Goal: Check status: Check status

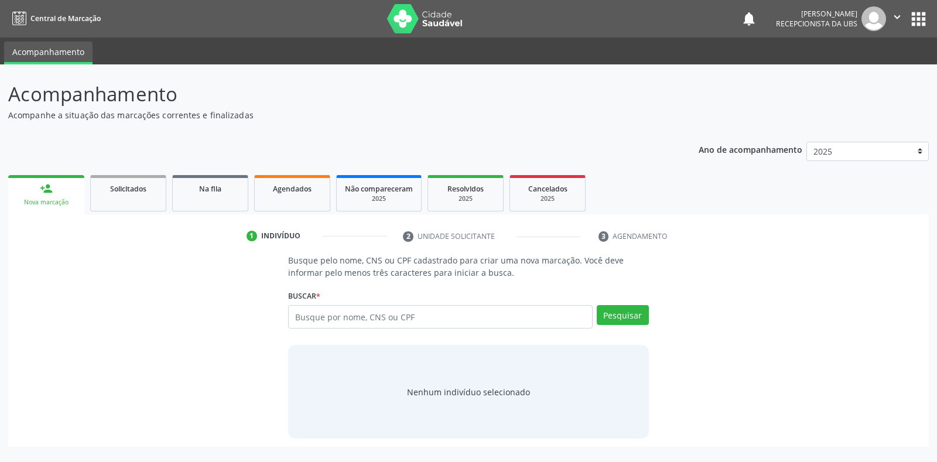
click at [310, 312] on input "text" at bounding box center [440, 316] width 304 height 23
type input "704509340896915"
click at [618, 312] on button "Pesquisar" at bounding box center [623, 315] width 52 height 20
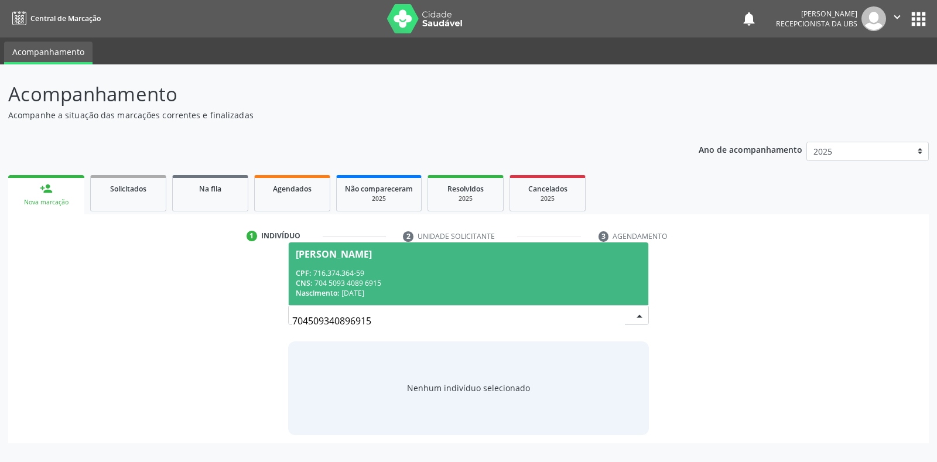
click at [311, 259] on span "[PERSON_NAME] CPF: 716.374.364-59 CNS: 704 5093 4089 6915 Nascimento: [DATE]" at bounding box center [468, 273] width 359 height 63
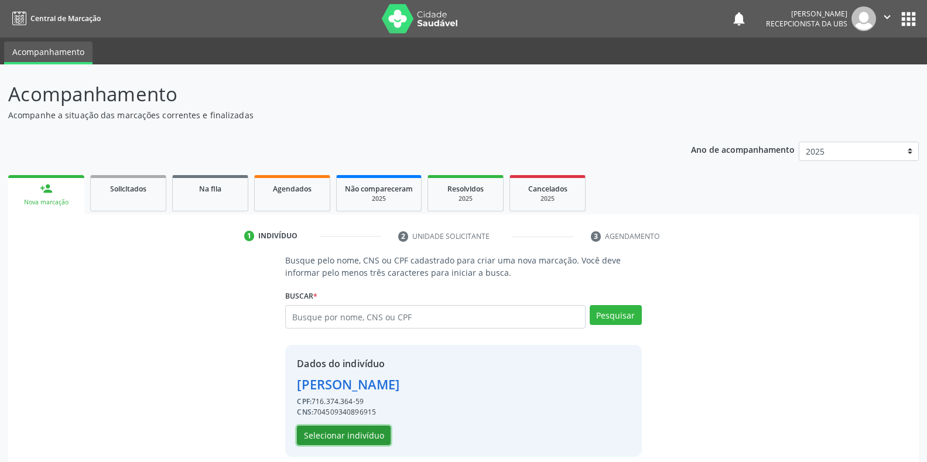
click at [349, 431] on button "Selecionar indivíduo" at bounding box center [344, 436] width 94 height 20
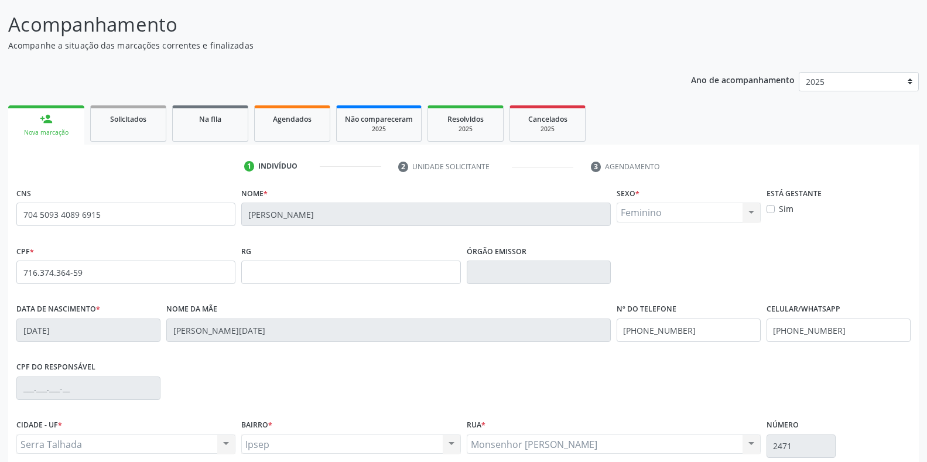
scroll to position [173, 0]
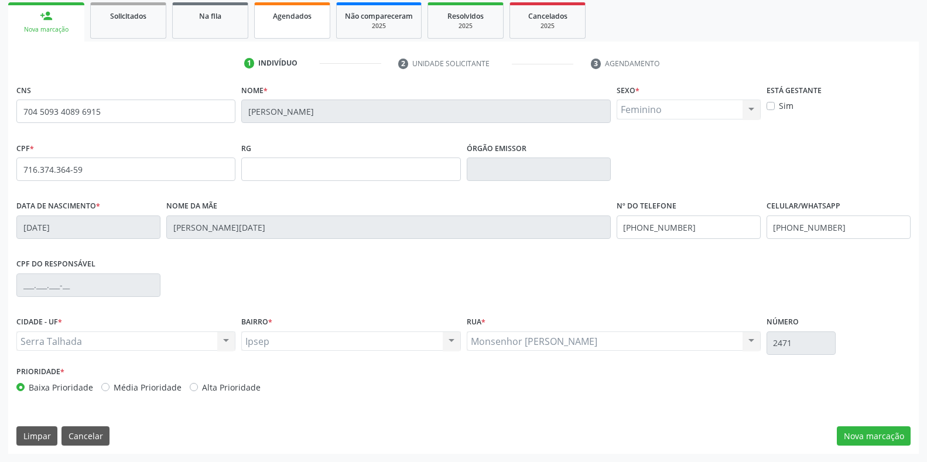
click at [292, 15] on span "Agendados" at bounding box center [292, 16] width 39 height 10
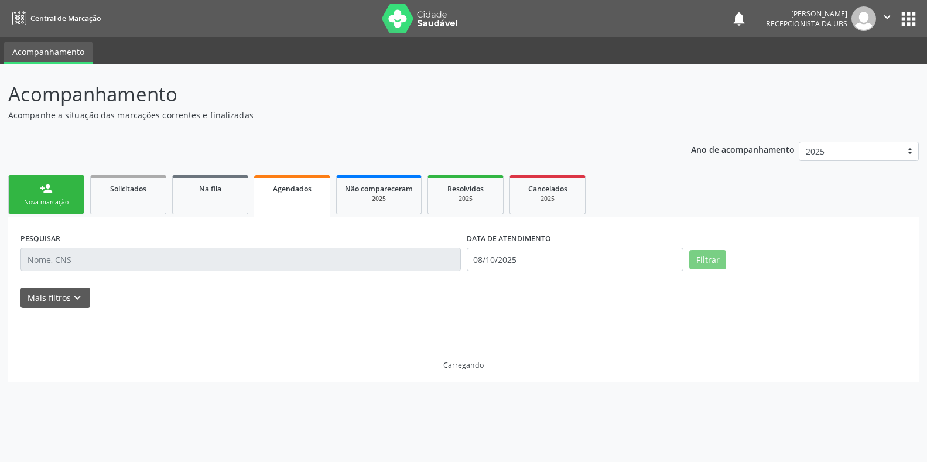
scroll to position [0, 0]
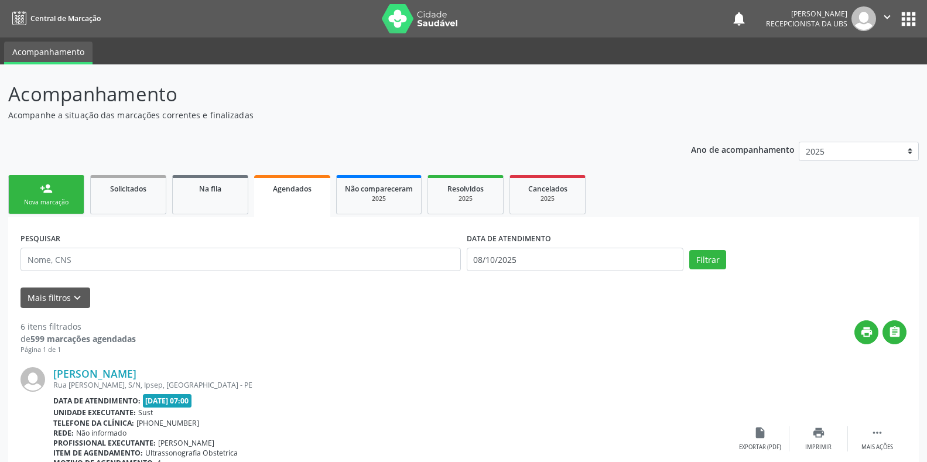
click at [493, 241] on label "DATA DE ATENDIMENTO" at bounding box center [509, 238] width 84 height 18
click at [479, 262] on body "Central de Marcação notifications [PERSON_NAME] Recepcionista da UBS  Configur…" at bounding box center [463, 231] width 927 height 462
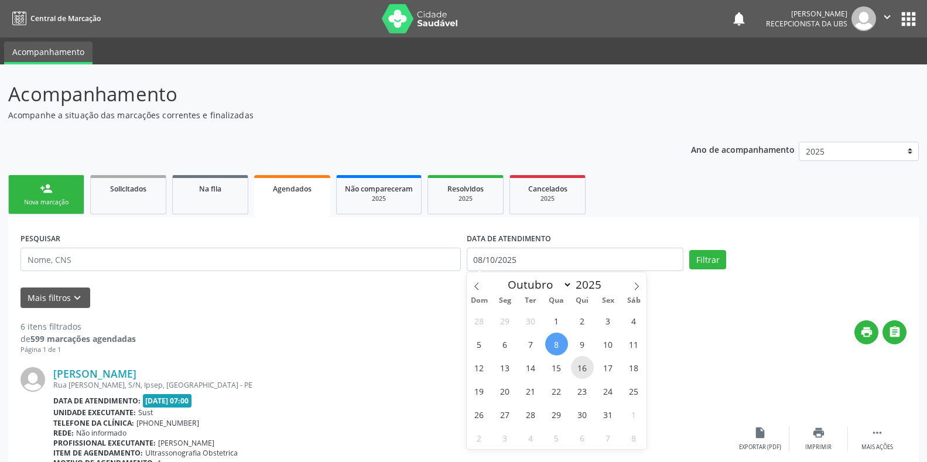
click at [582, 364] on span "16" at bounding box center [582, 367] width 23 height 23
type input "[DATE]"
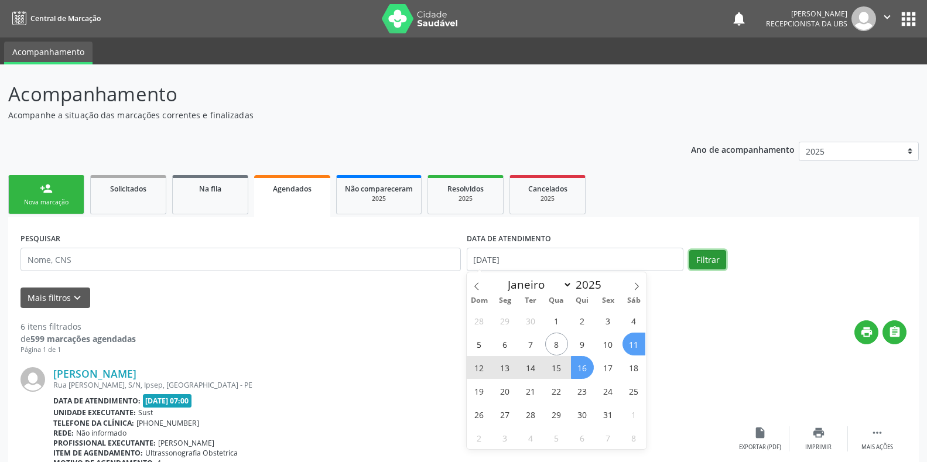
click at [707, 257] on button "Filtrar" at bounding box center [707, 260] width 37 height 20
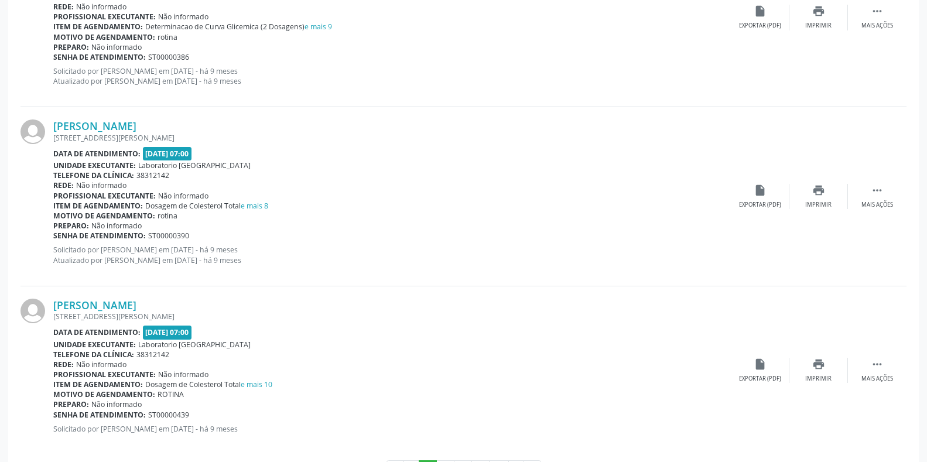
scroll to position [2555, 0]
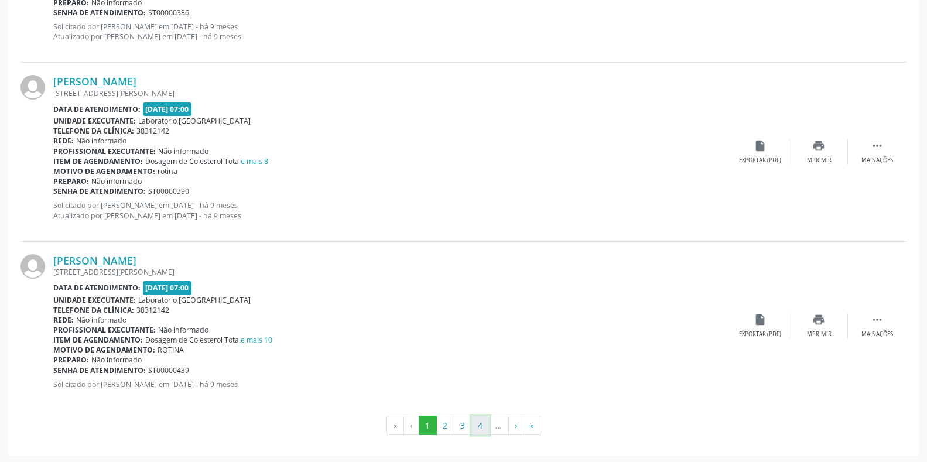
click at [479, 428] on button "4" at bounding box center [480, 426] width 18 height 20
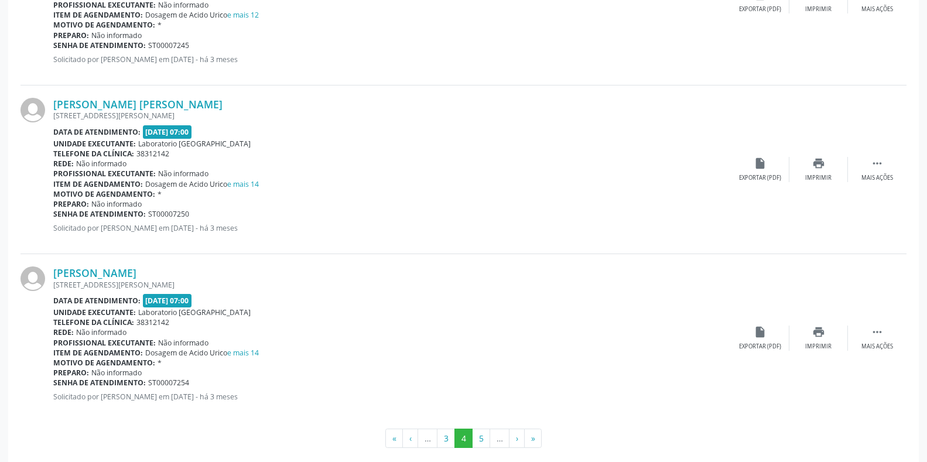
scroll to position [2465, 0]
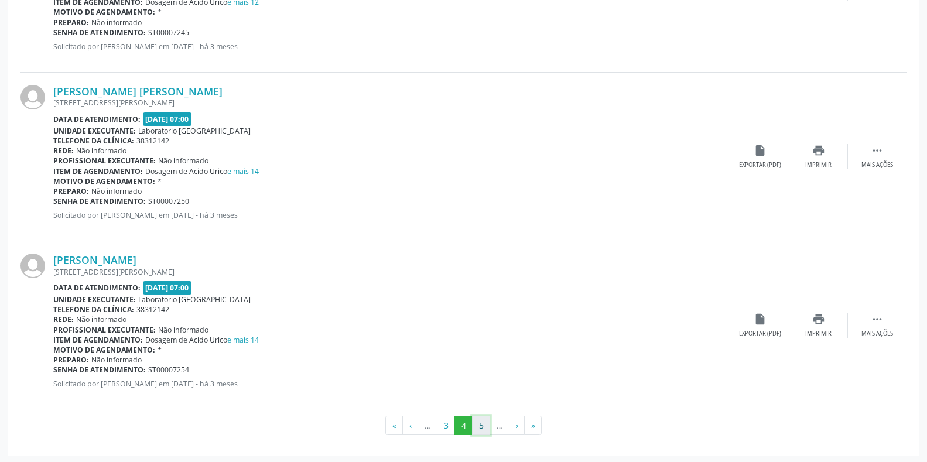
click at [475, 427] on button "5" at bounding box center [481, 426] width 18 height 20
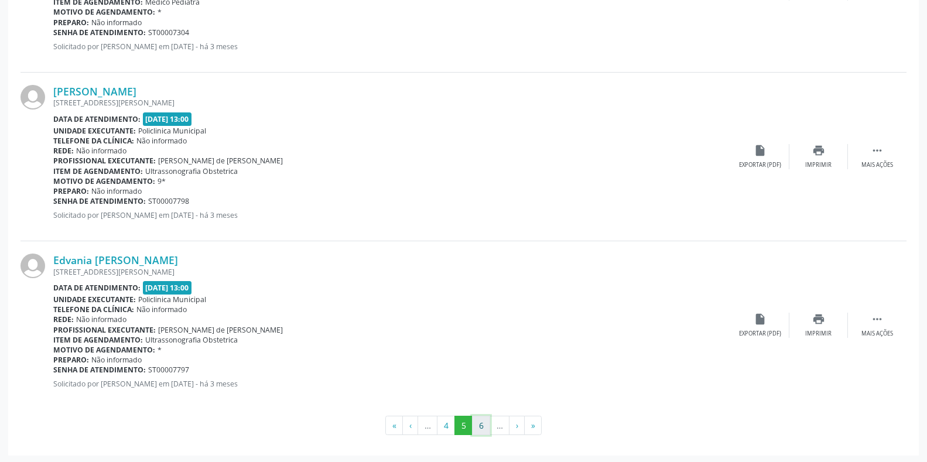
click at [483, 426] on button "6" at bounding box center [481, 426] width 18 height 20
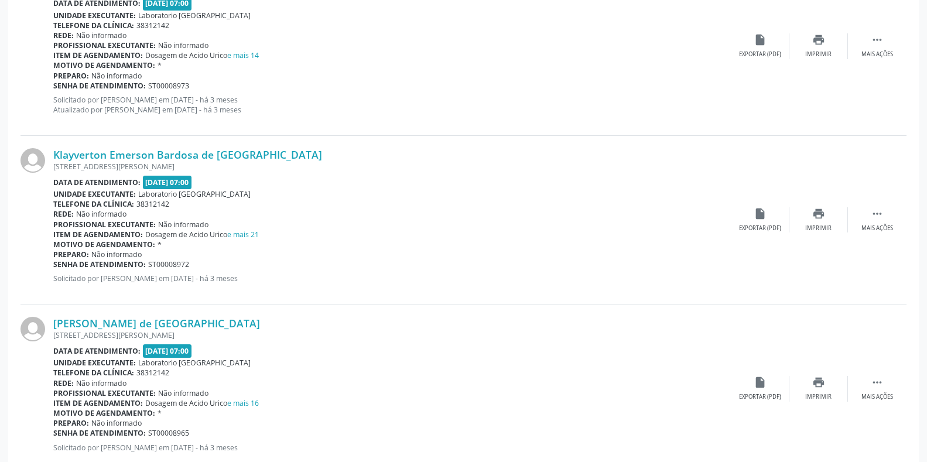
scroll to position [2475, 0]
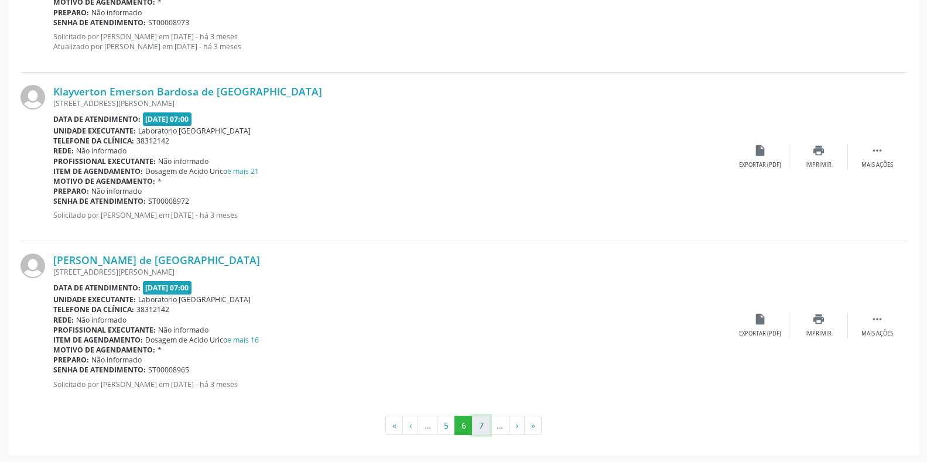
click at [484, 429] on button "7" at bounding box center [481, 426] width 18 height 20
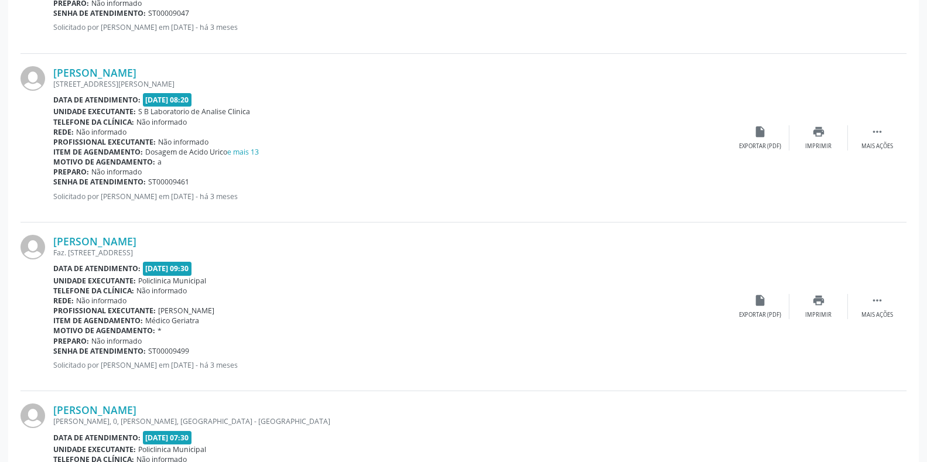
scroll to position [2465, 0]
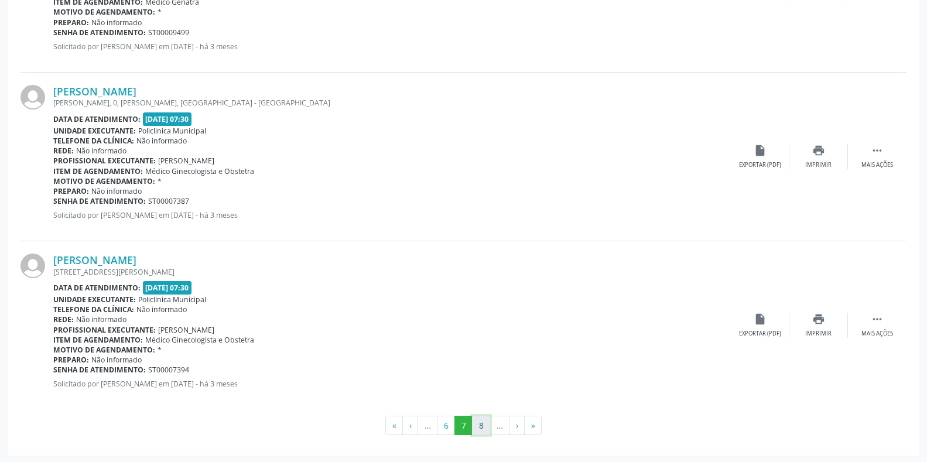
click at [486, 425] on button "8" at bounding box center [481, 426] width 18 height 20
click at [485, 427] on button "9" at bounding box center [481, 426] width 18 height 20
click at [484, 426] on button "10" at bounding box center [481, 426] width 23 height 20
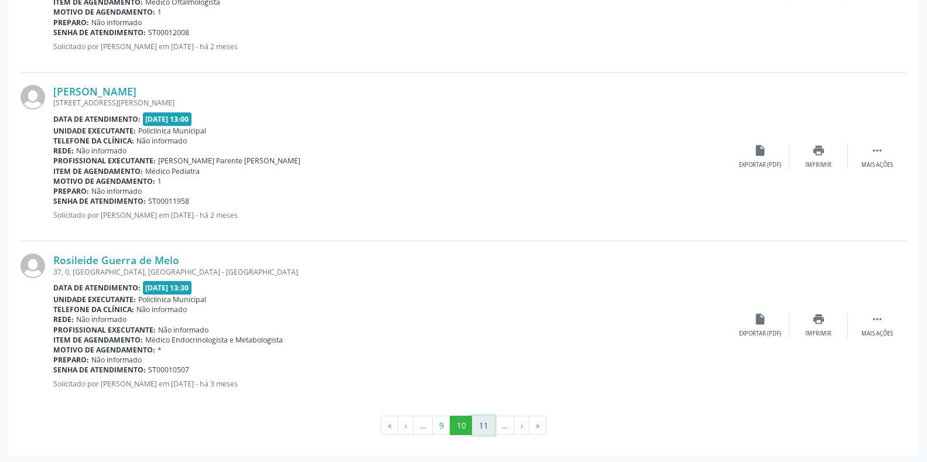
click at [483, 429] on button "11" at bounding box center [483, 426] width 23 height 20
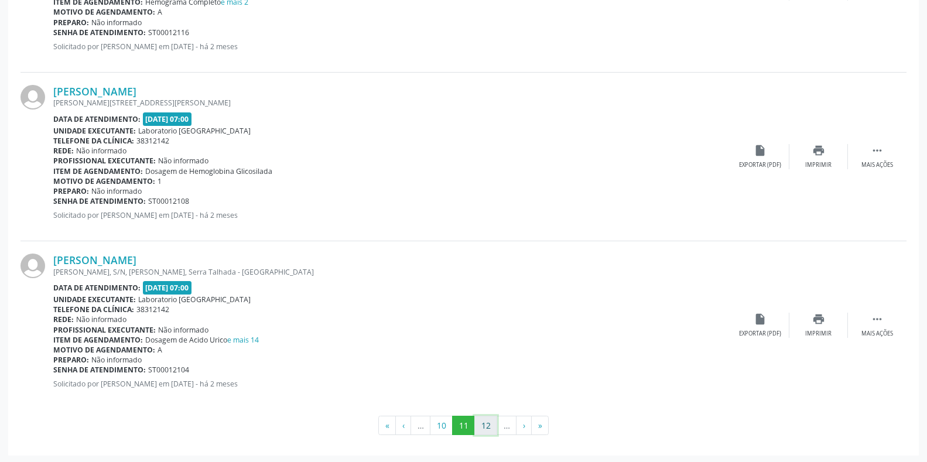
click at [492, 426] on button "12" at bounding box center [485, 426] width 23 height 20
click at [484, 422] on button "13" at bounding box center [485, 426] width 23 height 20
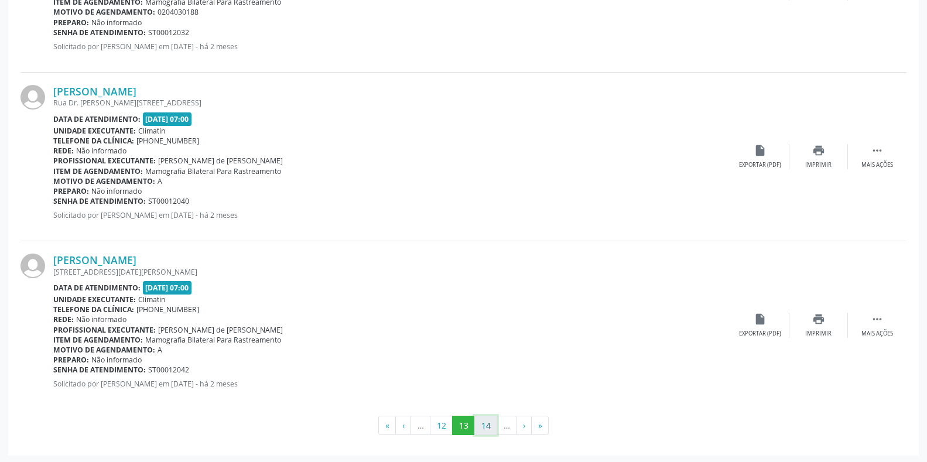
click at [486, 423] on button "14" at bounding box center [485, 426] width 23 height 20
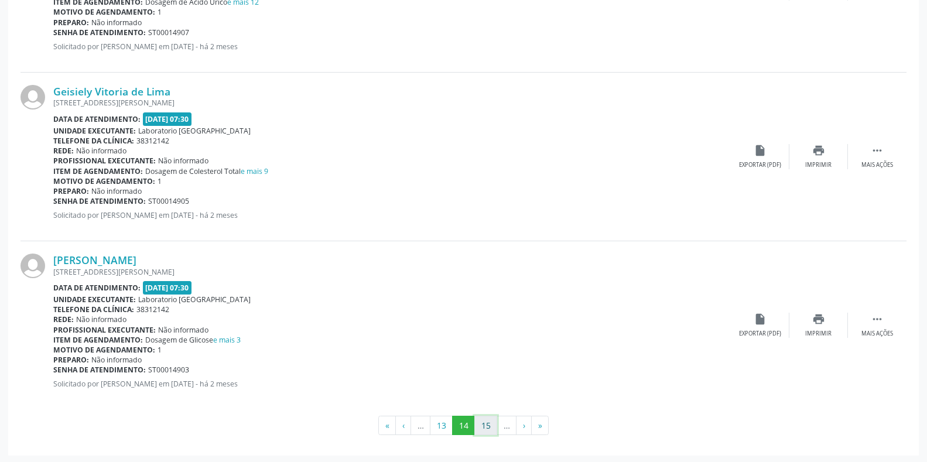
click at [493, 421] on button "15" at bounding box center [485, 426] width 23 height 20
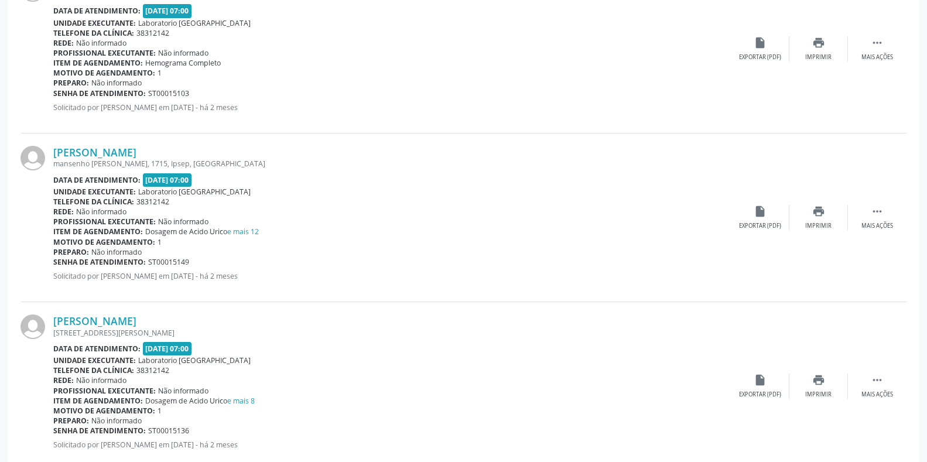
scroll to position [2475, 0]
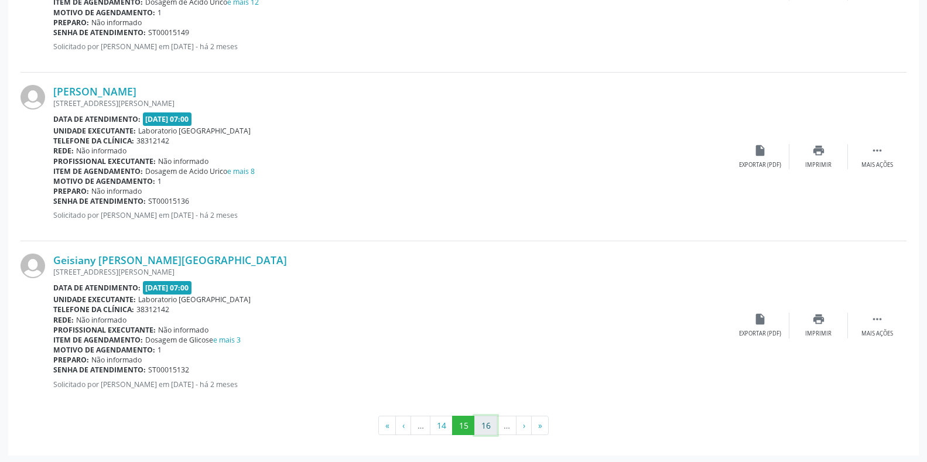
click at [485, 427] on button "16" at bounding box center [485, 426] width 23 height 20
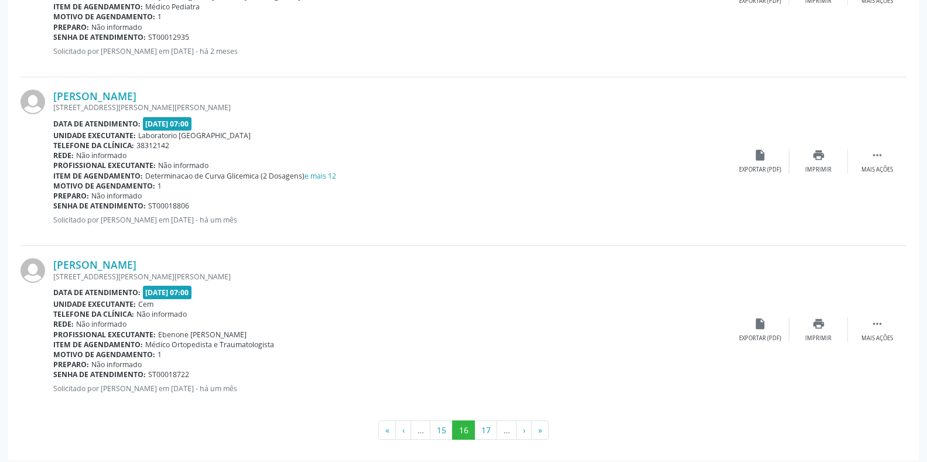
scroll to position [2465, 0]
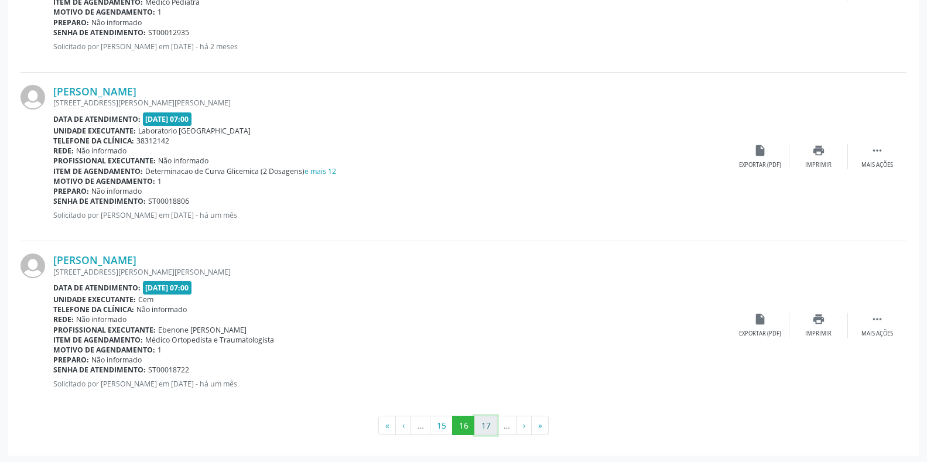
click at [481, 426] on button "17" at bounding box center [485, 426] width 23 height 20
click at [482, 430] on button "18" at bounding box center [485, 426] width 23 height 20
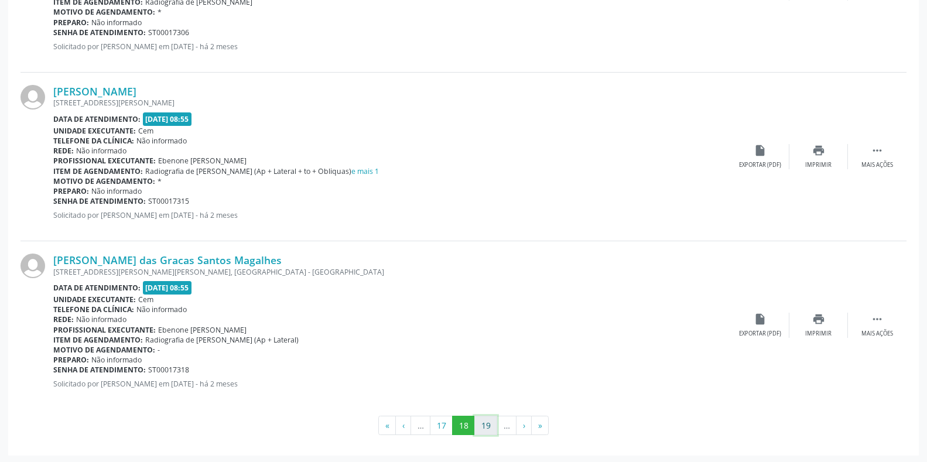
click at [485, 422] on button "19" at bounding box center [485, 426] width 23 height 20
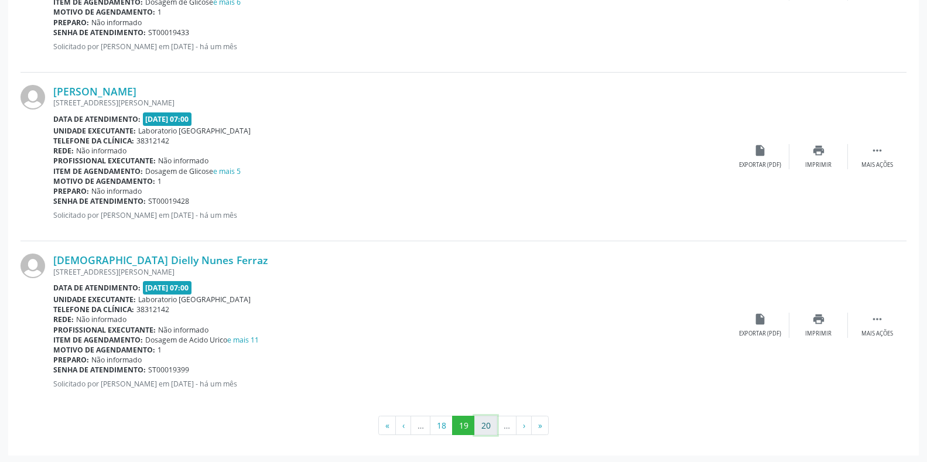
click at [492, 431] on button "20" at bounding box center [485, 426] width 23 height 20
click at [478, 420] on button "21" at bounding box center [485, 426] width 23 height 20
click at [486, 419] on button "22" at bounding box center [485, 426] width 23 height 20
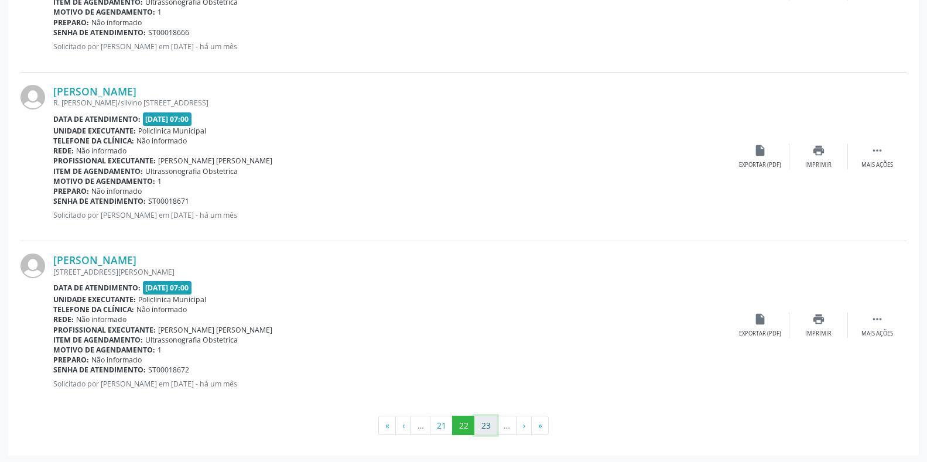
click at [489, 417] on button "23" at bounding box center [485, 426] width 23 height 20
click at [488, 423] on button "24" at bounding box center [485, 426] width 23 height 20
click at [489, 426] on button "25" at bounding box center [485, 426] width 23 height 20
click at [481, 424] on button "26" at bounding box center [485, 426] width 23 height 20
click at [487, 424] on button "27" at bounding box center [485, 426] width 23 height 20
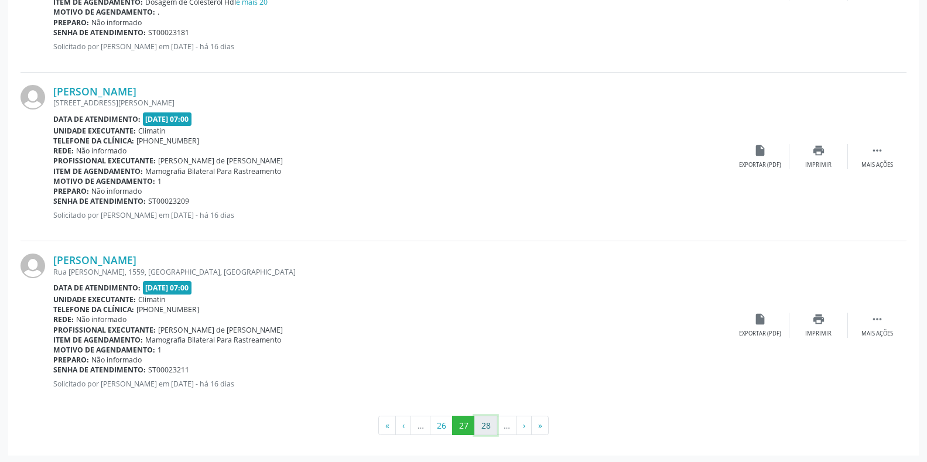
click at [486, 427] on button "28" at bounding box center [485, 426] width 23 height 20
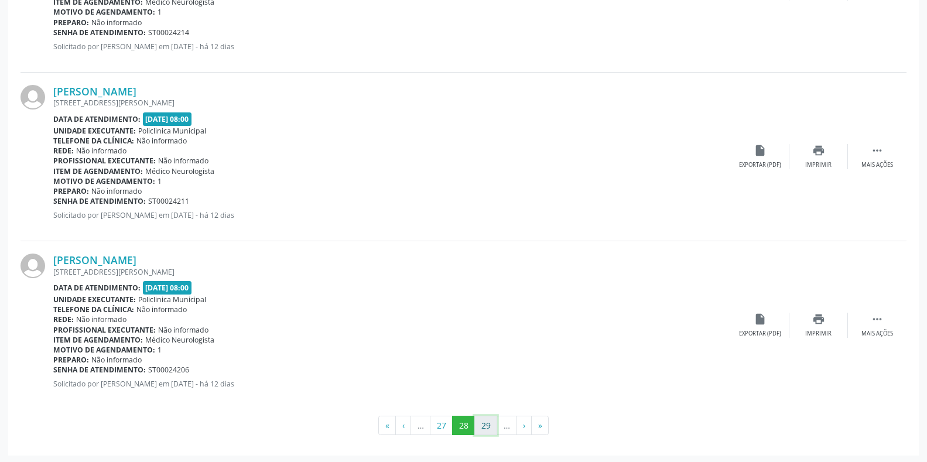
click at [494, 424] on button "29" at bounding box center [485, 426] width 23 height 20
click at [493, 426] on button "30" at bounding box center [485, 426] width 23 height 20
click at [493, 423] on button "31" at bounding box center [485, 426] width 23 height 20
click at [489, 423] on button "32" at bounding box center [485, 426] width 23 height 20
click at [482, 425] on button "33" at bounding box center [485, 426] width 23 height 20
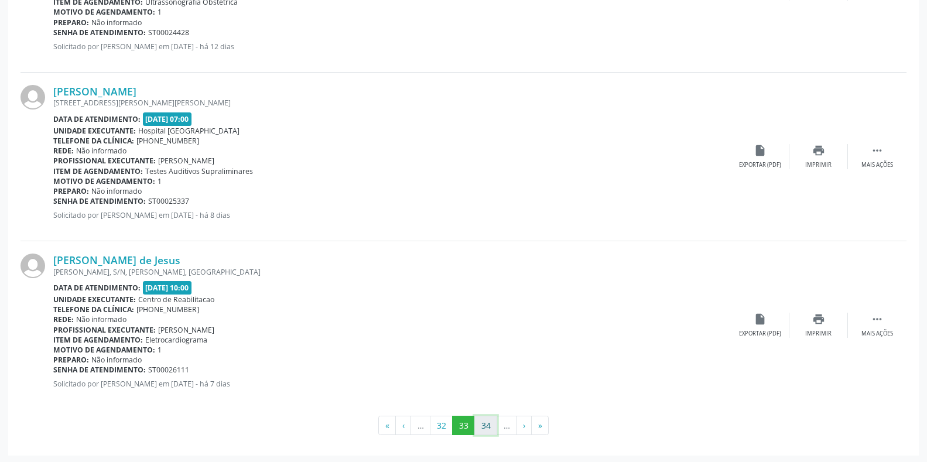
click at [484, 424] on button "34" at bounding box center [485, 426] width 23 height 20
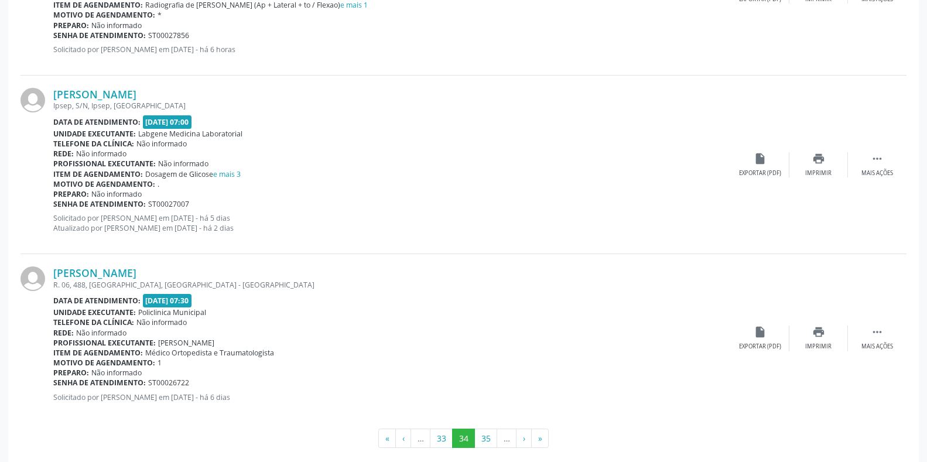
scroll to position [2475, 0]
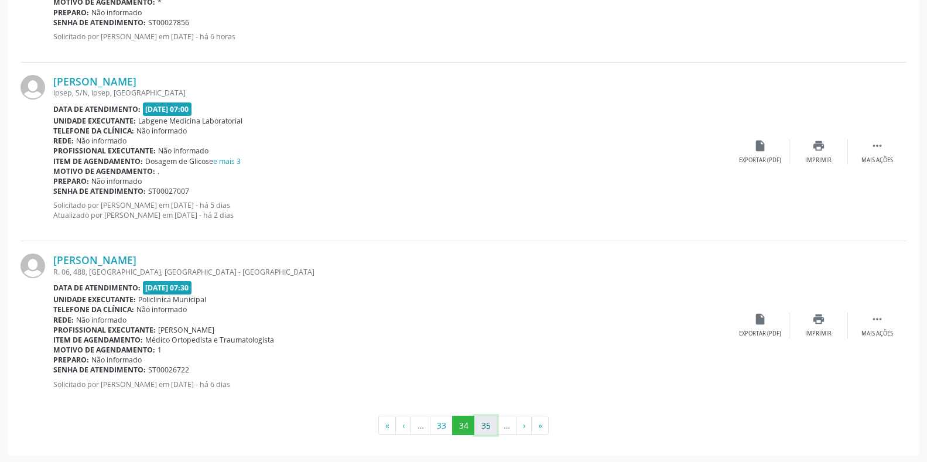
click at [485, 429] on button "35" at bounding box center [485, 426] width 23 height 20
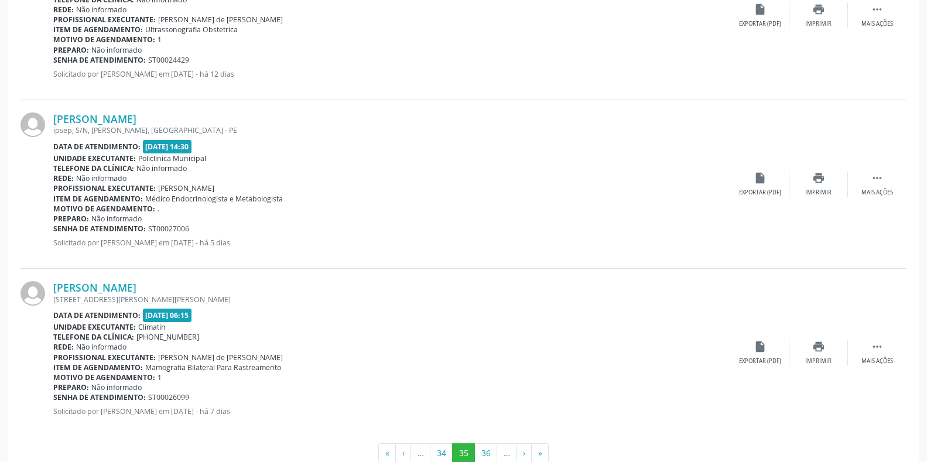
scroll to position [2439, 0]
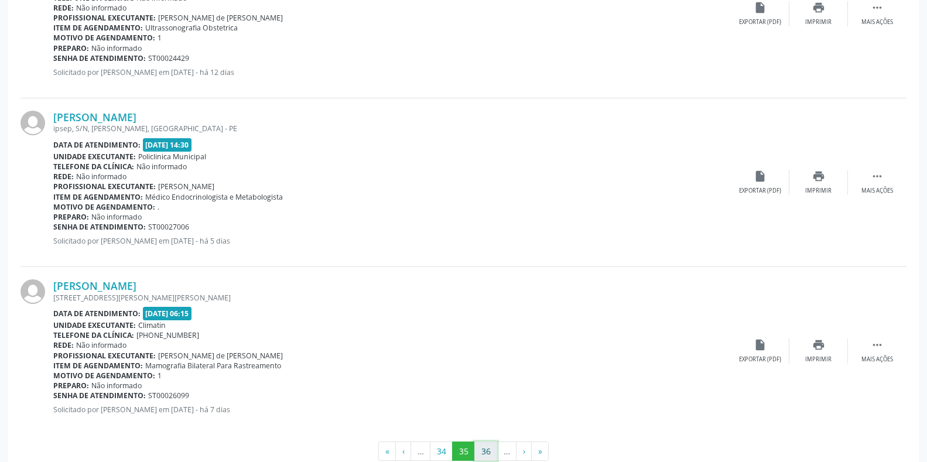
click at [484, 454] on button "36" at bounding box center [485, 451] width 23 height 20
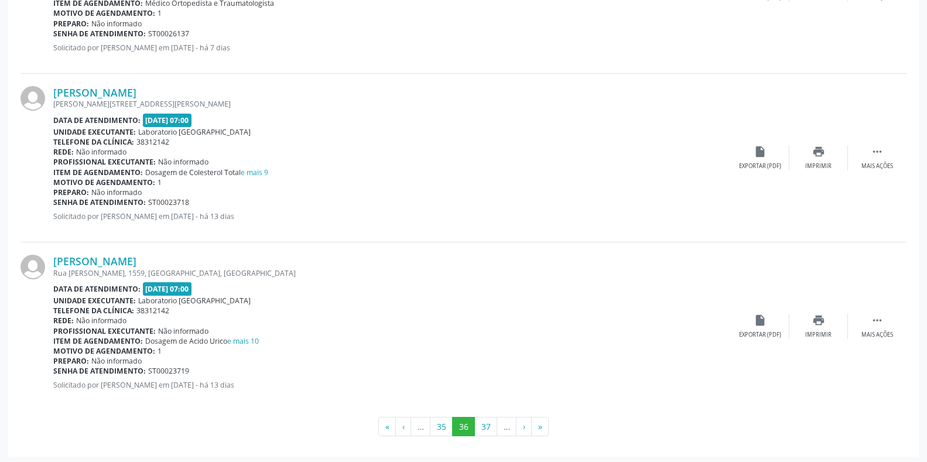
scroll to position [2465, 0]
click at [481, 424] on button "37" at bounding box center [485, 426] width 23 height 20
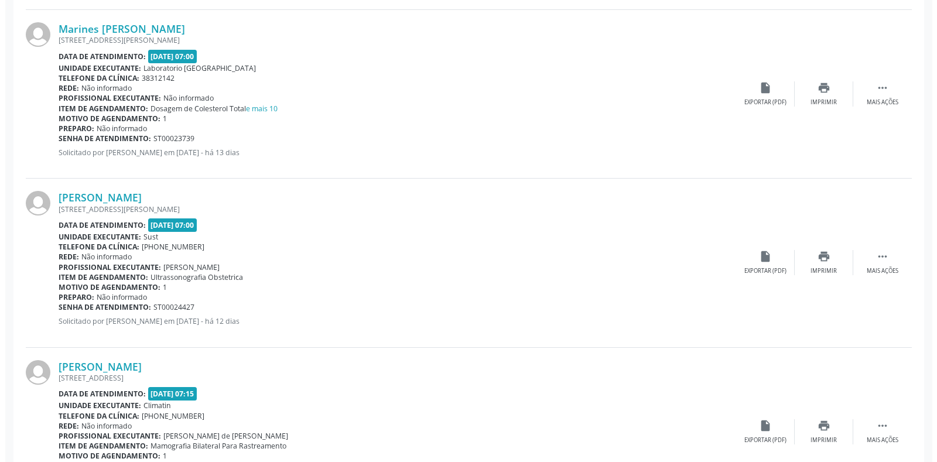
scroll to position [1854, 0]
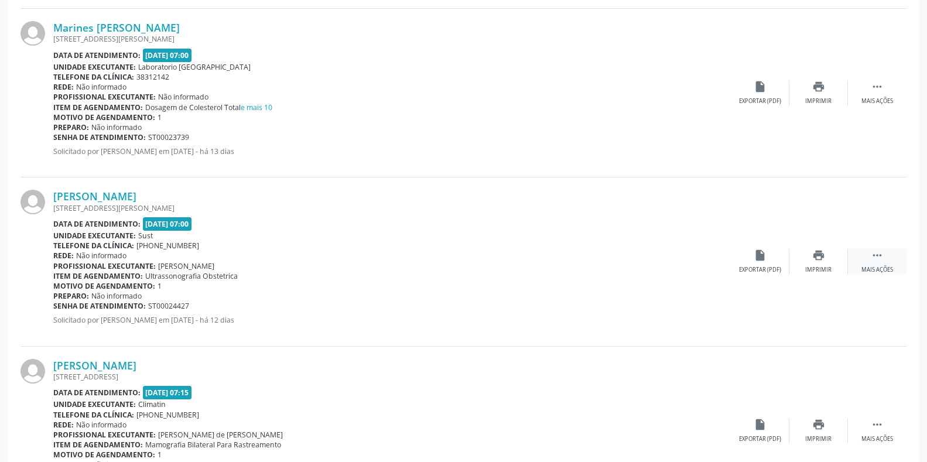
click at [878, 258] on icon "" at bounding box center [877, 255] width 13 height 13
click at [760, 256] on icon "cancel" at bounding box center [759, 255] width 13 height 13
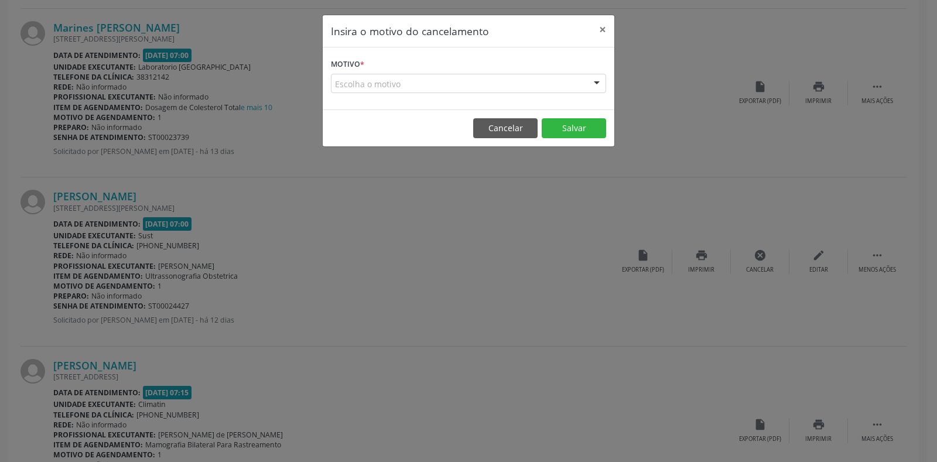
click at [377, 67] on form "Motivo * Escolha o motivo Outro Médico - Participação em eventos (ex: congresso…" at bounding box center [468, 74] width 275 height 37
click at [378, 56] on form "Motivo * Escolha o motivo Outro Médico - Participação em eventos (ex: congresso…" at bounding box center [468, 74] width 275 height 37
click at [377, 62] on form "Motivo * Escolha o motivo Outro Médico - Participação em eventos (ex: congresso…" at bounding box center [468, 74] width 275 height 37
click at [354, 80] on div "Escolha o motivo" at bounding box center [468, 84] width 275 height 20
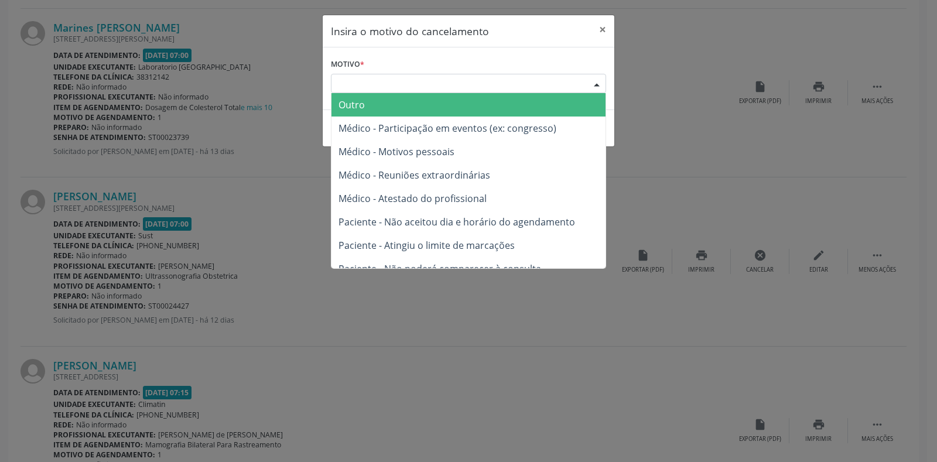
click at [349, 105] on span "Outro" at bounding box center [351, 104] width 26 height 13
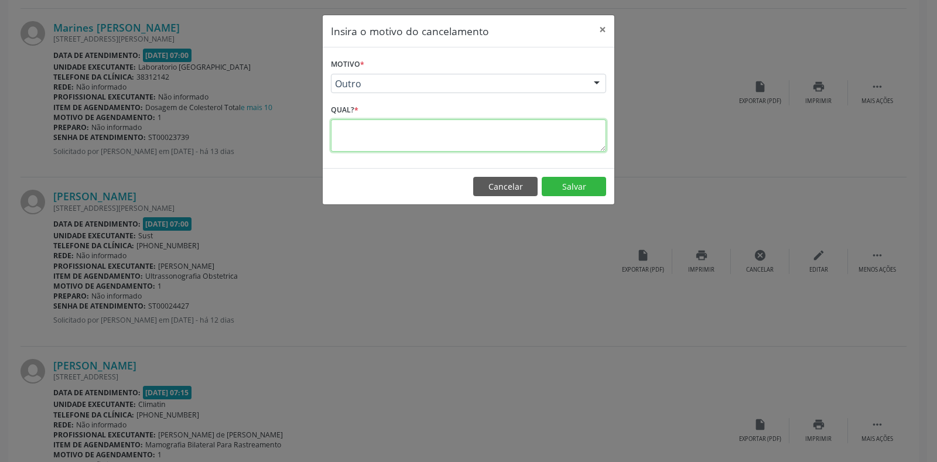
click at [347, 125] on textarea at bounding box center [468, 135] width 275 height 32
type textarea "1"
click at [577, 183] on button "Salvar" at bounding box center [574, 187] width 64 height 20
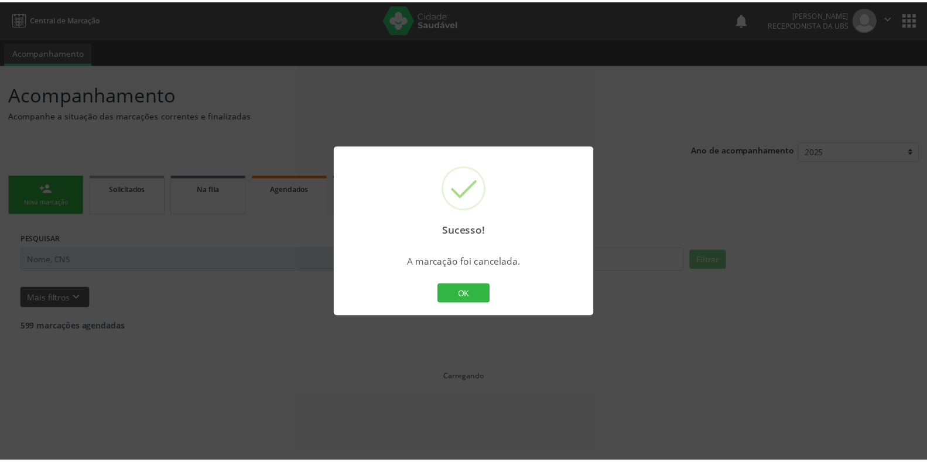
scroll to position [0, 0]
